Goal: Find specific page/section: Find specific page/section

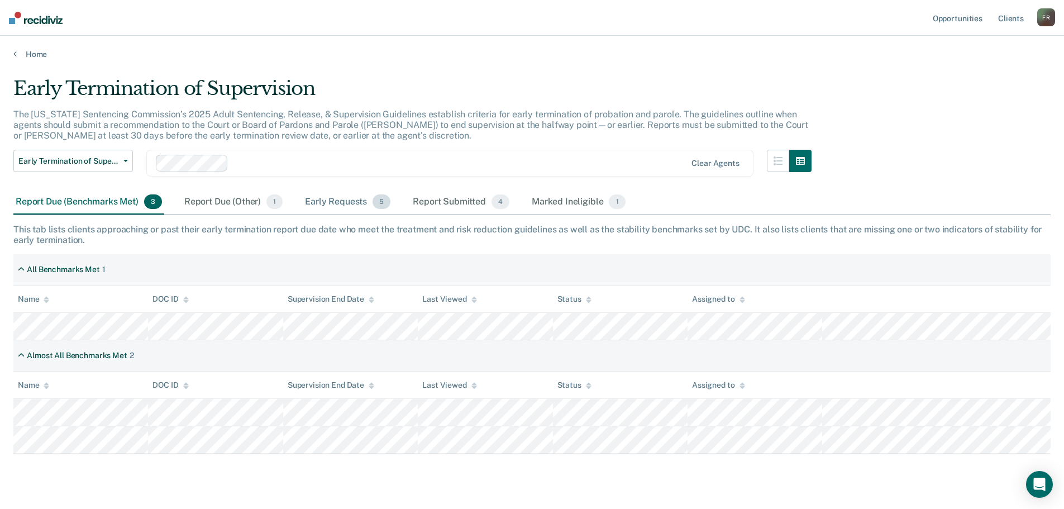
click at [326, 199] on div "Early Requests 5" at bounding box center [348, 202] width 90 height 25
